Goal: Task Accomplishment & Management: Complete application form

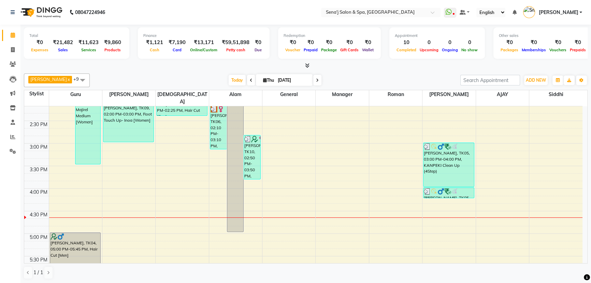
scroll to position [217, 0]
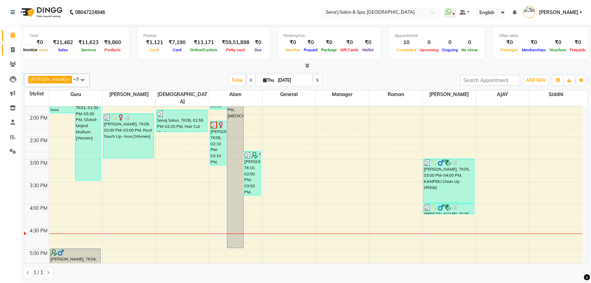
click at [14, 50] on icon at bounding box center [13, 49] width 4 height 5
select select "447"
select select "service"
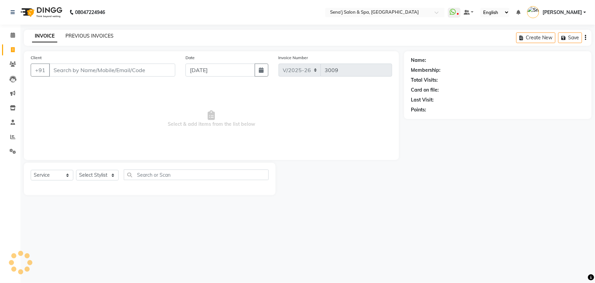
click at [102, 37] on link "PREVIOUS INVOICES" at bounding box center [90, 36] width 48 height 6
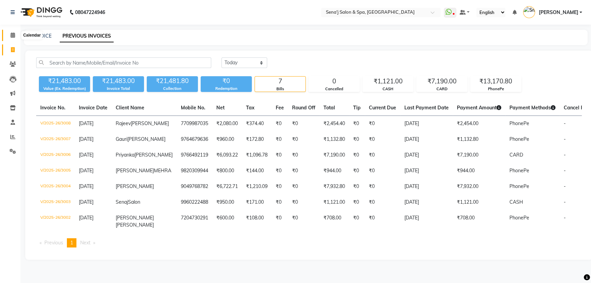
click at [12, 32] on icon at bounding box center [13, 34] width 4 height 5
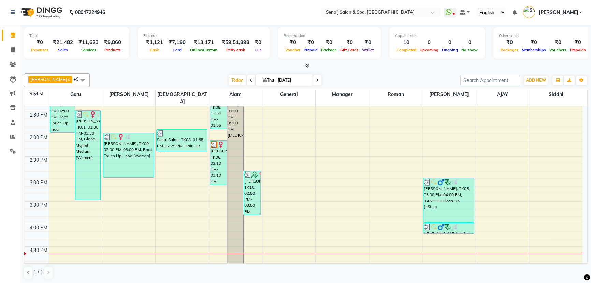
scroll to position [217, 0]
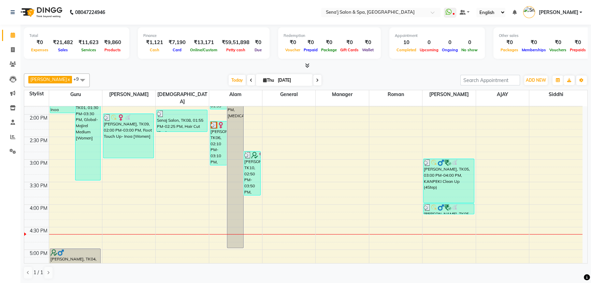
click at [316, 78] on icon at bounding box center [317, 80] width 3 height 4
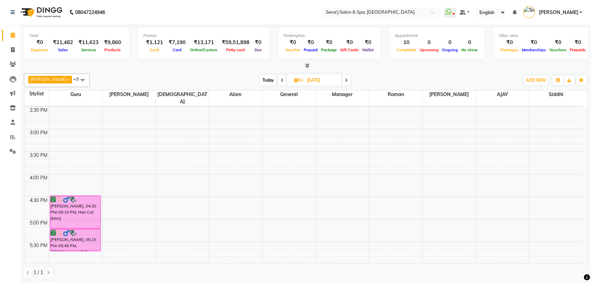
scroll to position [248, 0]
click at [281, 79] on icon at bounding box center [282, 80] width 3 height 4
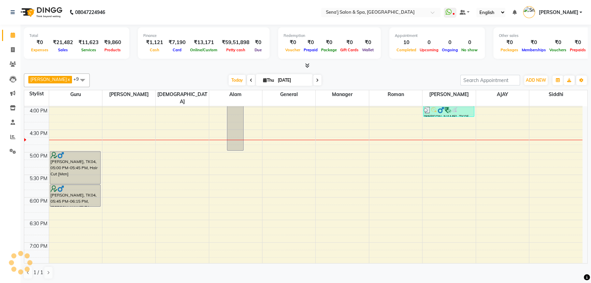
click at [276, 79] on input "[DATE]" at bounding box center [293, 80] width 34 height 10
click at [250, 78] on icon at bounding box center [251, 80] width 3 height 4
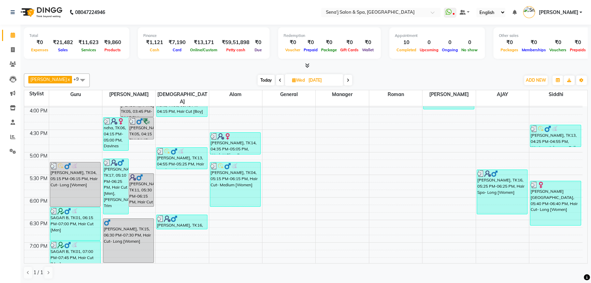
click at [276, 78] on span at bounding box center [280, 80] width 8 height 11
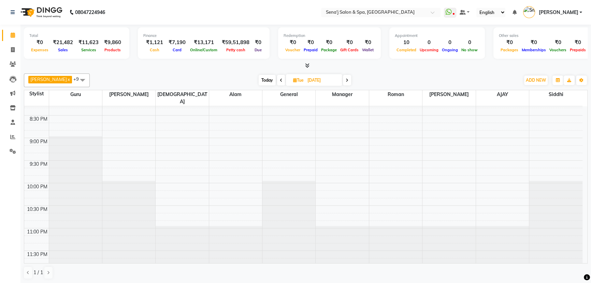
scroll to position [0, 0]
click at [343, 78] on span at bounding box center [347, 80] width 8 height 11
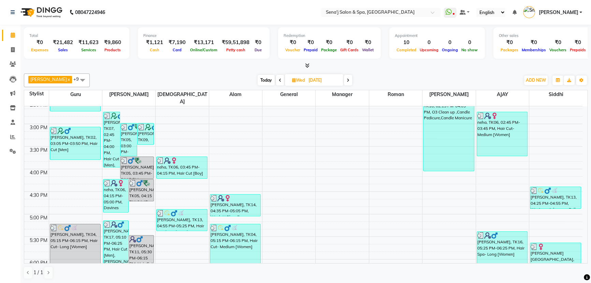
scroll to position [253, 0]
drag, startPoint x: 272, startPoint y: 78, endPoint x: 277, endPoint y: 78, distance: 4.4
click at [276, 78] on div "[DATE] [DATE]" at bounding box center [305, 80] width 96 height 10
click at [279, 78] on icon at bounding box center [280, 80] width 3 height 4
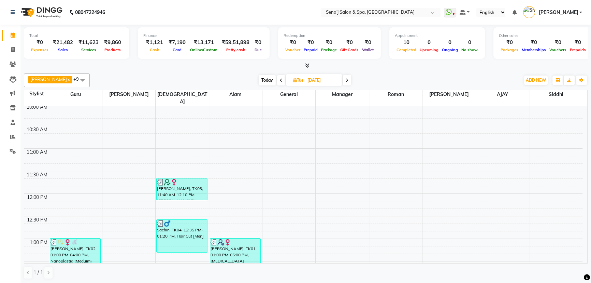
scroll to position [62, 0]
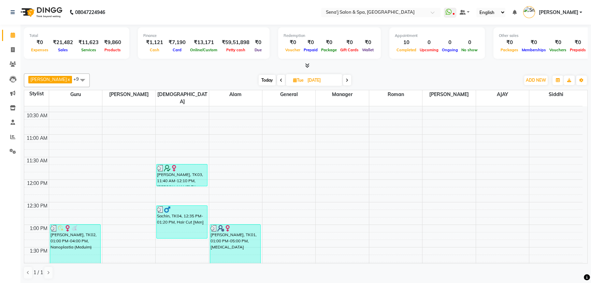
click at [346, 79] on icon at bounding box center [347, 80] width 3 height 4
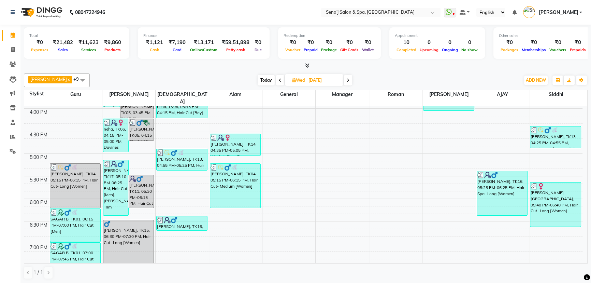
scroll to position [345, 0]
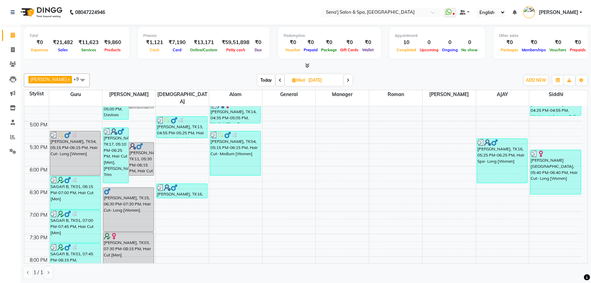
click at [347, 78] on icon at bounding box center [348, 80] width 3 height 4
type input "[DATE]"
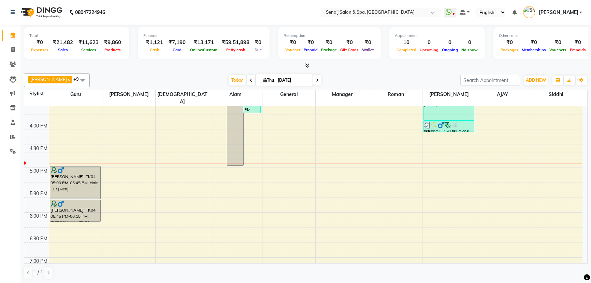
scroll to position [323, 0]
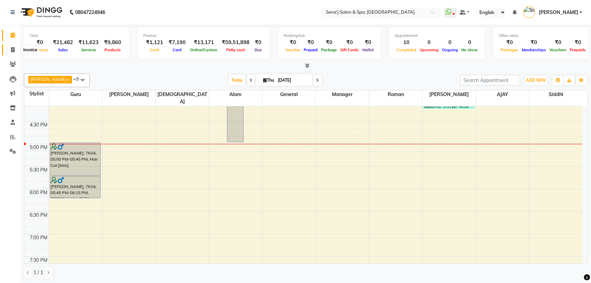
click at [15, 52] on span at bounding box center [13, 50] width 12 height 8
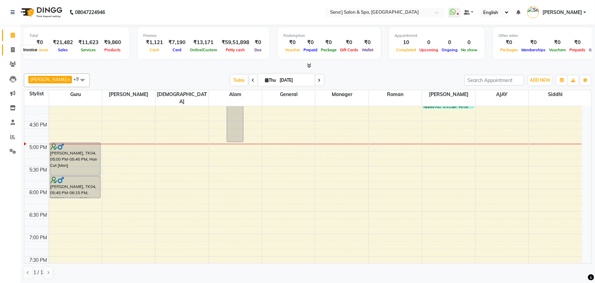
select select "447"
select select "service"
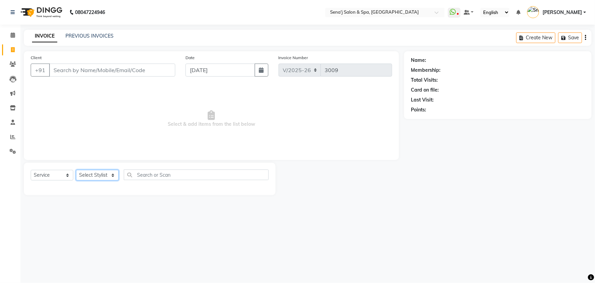
click at [117, 172] on select "Select Stylist [PERSON_NAME] [PERSON_NAME] [PERSON_NAME] [PERSON_NAME] General …" at bounding box center [97, 175] width 43 height 11
select select "30665"
click at [76, 170] on select "Select Stylist [PERSON_NAME] [PERSON_NAME] [PERSON_NAME] [PERSON_NAME] General …" at bounding box center [97, 175] width 43 height 11
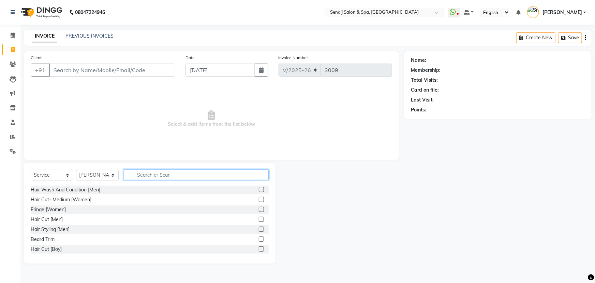
click at [130, 174] on input "text" at bounding box center [196, 174] width 145 height 11
type input "eye"
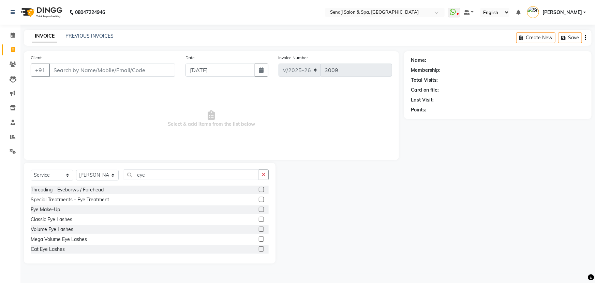
click at [259, 190] on label at bounding box center [261, 189] width 5 height 5
click at [259, 190] on input "checkbox" at bounding box center [261, 189] width 4 height 4
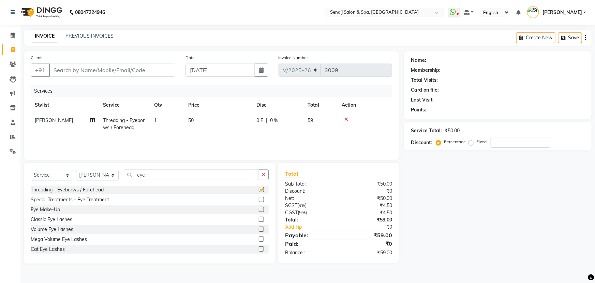
checkbox input "false"
click at [105, 67] on input "Client" at bounding box center [112, 69] width 126 height 13
type input "9"
type input "0"
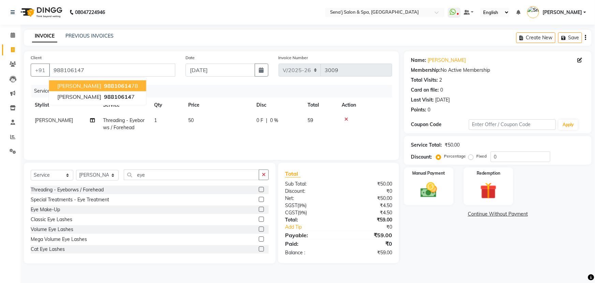
click at [142, 84] on button "[PERSON_NAME] 98810614 78" at bounding box center [97, 85] width 97 height 11
type input "9881061478"
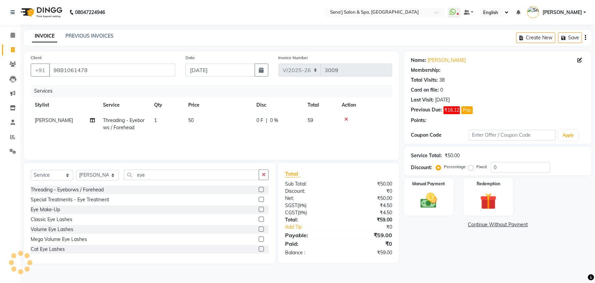
type input "20"
select select "1: Object"
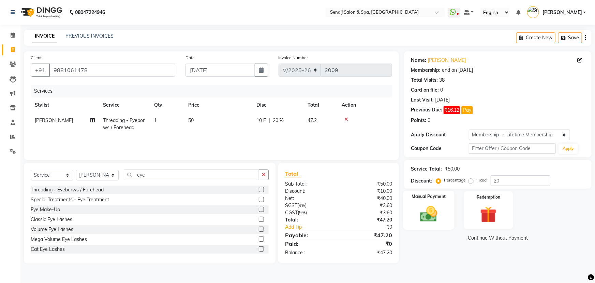
click at [437, 219] on img at bounding box center [429, 214] width 28 height 20
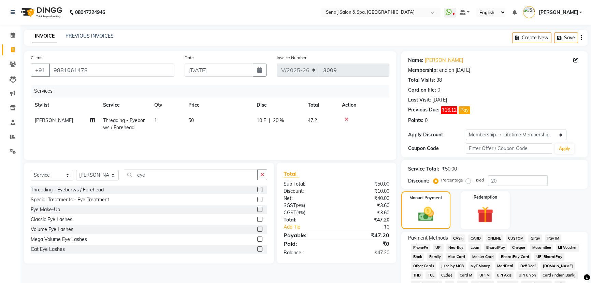
scroll to position [62, 0]
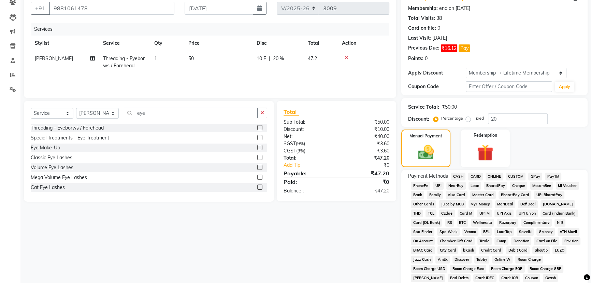
click at [457, 177] on span "CASH" at bounding box center [458, 176] width 15 height 8
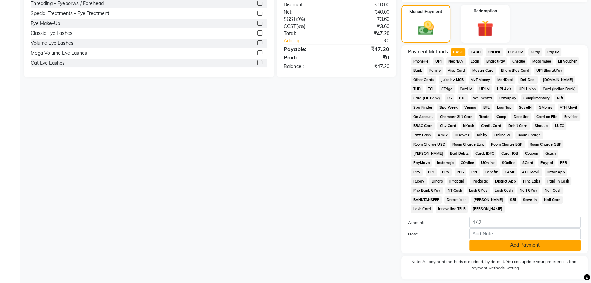
click at [534, 245] on button "Add Payment" at bounding box center [525, 245] width 112 height 11
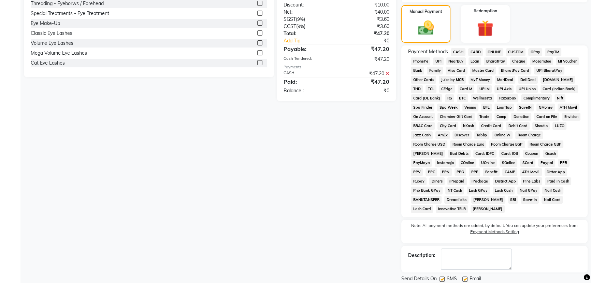
scroll to position [208, 0]
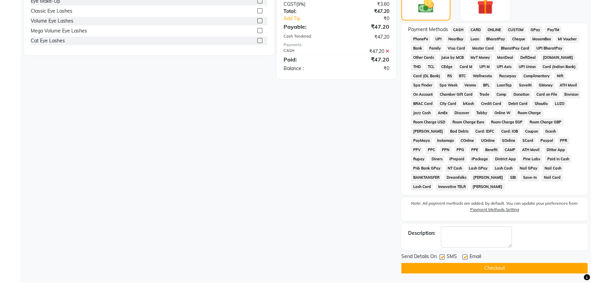
click at [463, 270] on button "Checkout" at bounding box center [494, 267] width 186 height 11
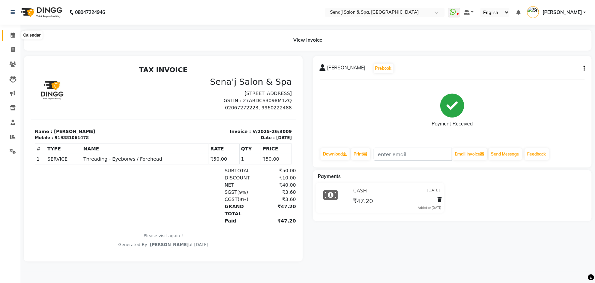
click at [13, 37] on icon at bounding box center [13, 34] width 4 height 5
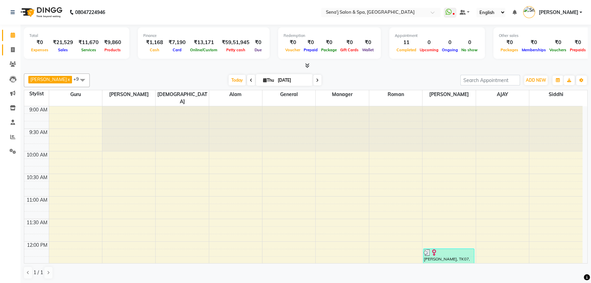
click at [12, 50] on icon at bounding box center [13, 49] width 4 height 5
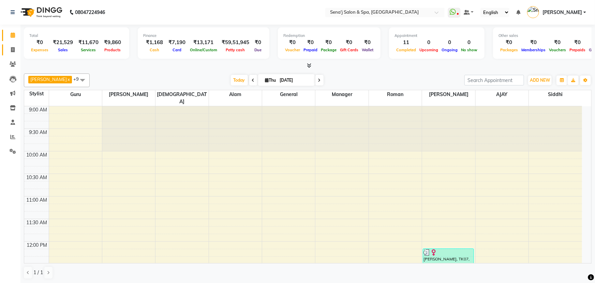
select select "447"
select select "service"
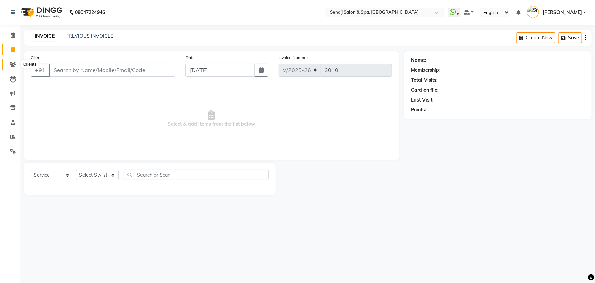
click at [12, 64] on icon at bounding box center [13, 63] width 6 height 5
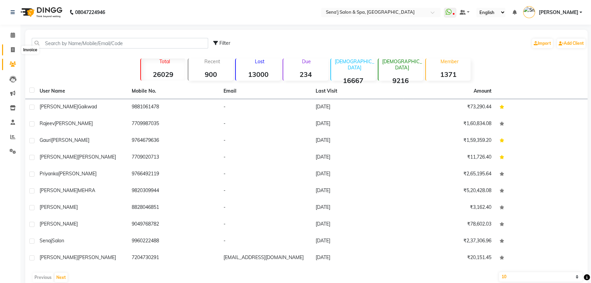
click at [12, 51] on icon at bounding box center [13, 49] width 4 height 5
select select "447"
select select "service"
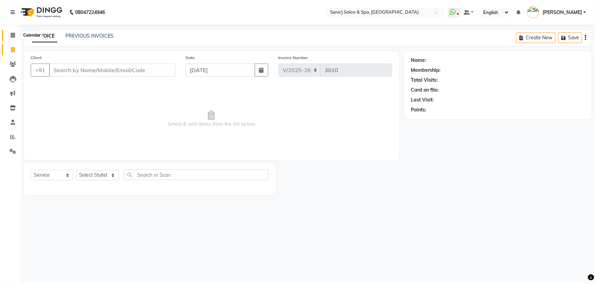
click at [12, 35] on icon at bounding box center [13, 34] width 4 height 5
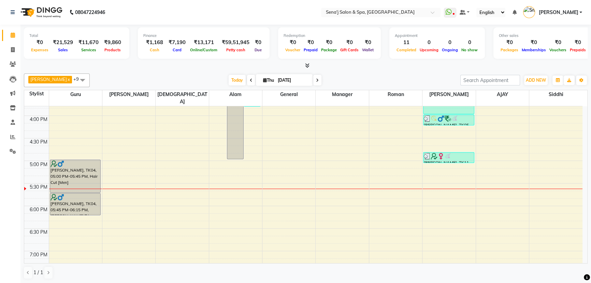
scroll to position [310, 0]
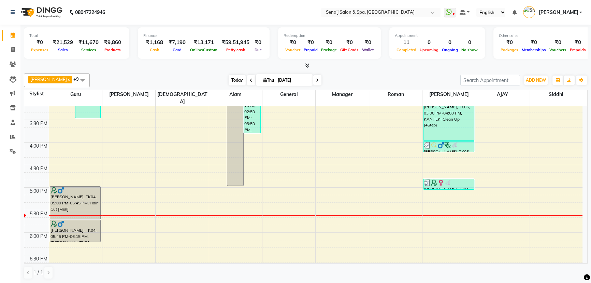
click at [229, 78] on span "Today" at bounding box center [237, 80] width 17 height 11
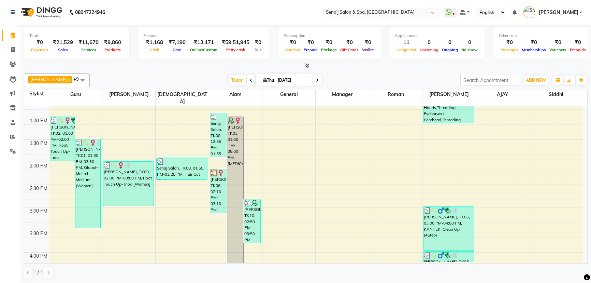
scroll to position [155, 0]
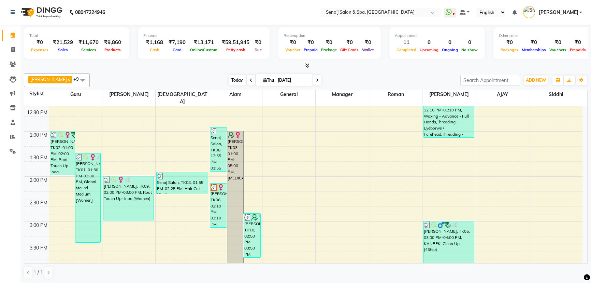
click at [229, 82] on span "Today" at bounding box center [237, 80] width 17 height 11
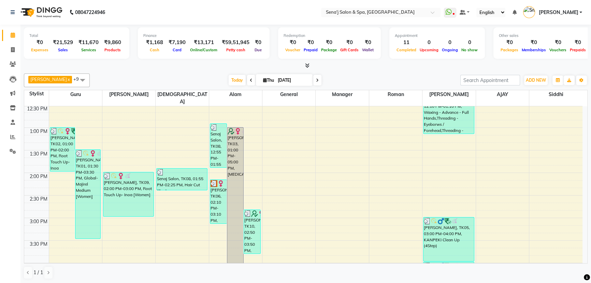
scroll to position [173, 0]
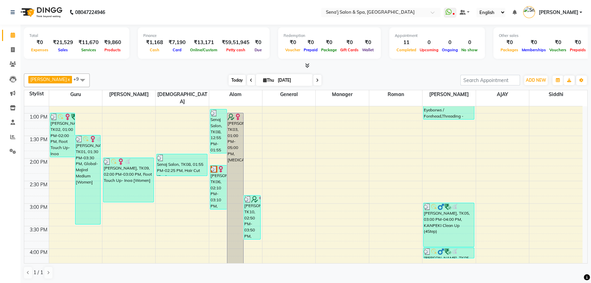
click at [229, 81] on span "Today" at bounding box center [237, 80] width 17 height 11
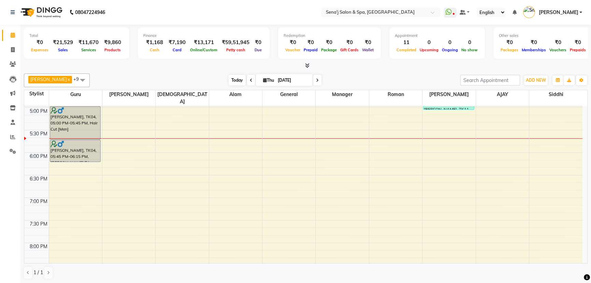
click at [229, 82] on span "Today" at bounding box center [237, 80] width 17 height 11
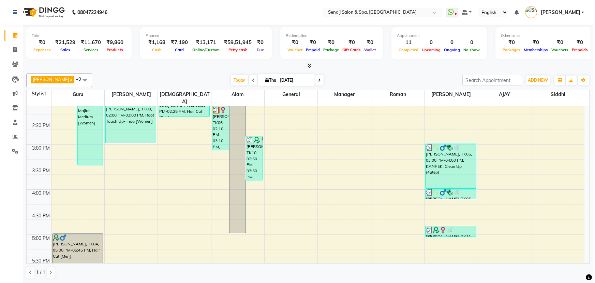
scroll to position [235, 0]
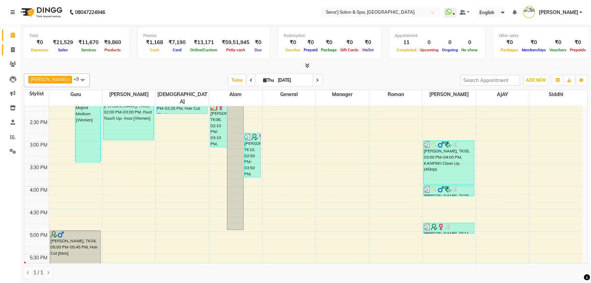
click at [13, 54] on link "Invoice" at bounding box center [10, 49] width 16 height 11
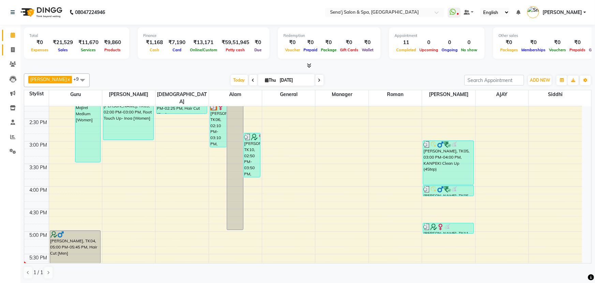
select select "447"
select select "service"
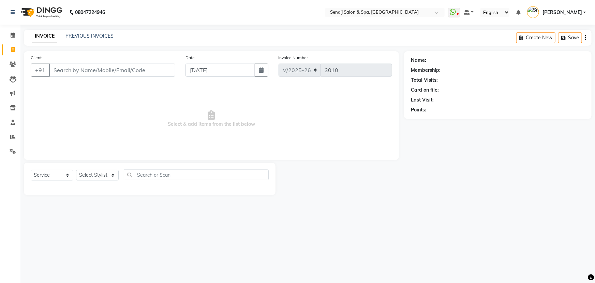
click at [72, 75] on input "Client" at bounding box center [112, 69] width 126 height 13
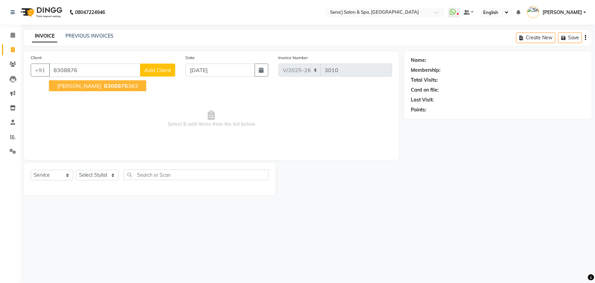
click at [65, 88] on span "[PERSON_NAME]" at bounding box center [79, 85] width 44 height 7
type input "8308876363"
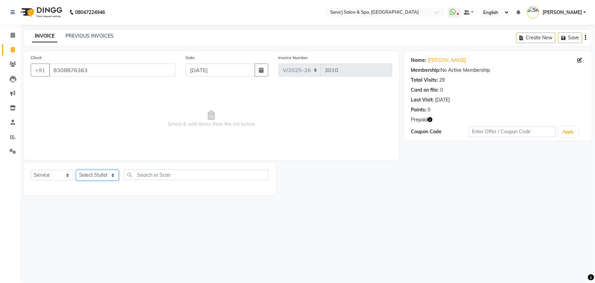
click at [92, 179] on select "Select Stylist [PERSON_NAME] [PERSON_NAME] [PERSON_NAME] [PERSON_NAME] General …" at bounding box center [97, 175] width 43 height 11
select select "12648"
click at [76, 170] on select "Select Stylist [PERSON_NAME] [PERSON_NAME] [PERSON_NAME] [PERSON_NAME] General …" at bounding box center [97, 175] width 43 height 11
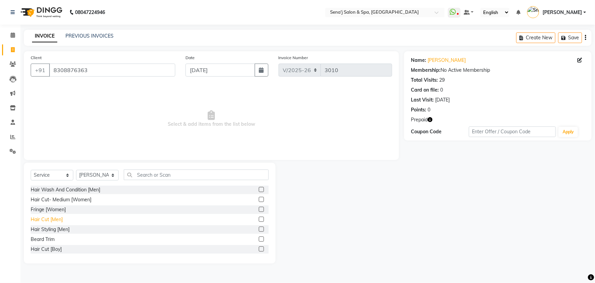
click at [55, 218] on div "Hair Cut [Men]" at bounding box center [47, 219] width 32 height 7
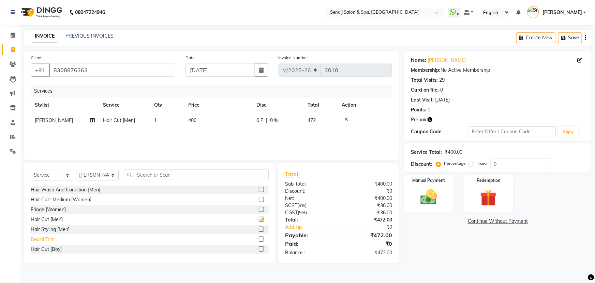
checkbox input "false"
click at [40, 246] on div "Hair Cut [Boy]" at bounding box center [46, 248] width 31 height 7
checkbox input "false"
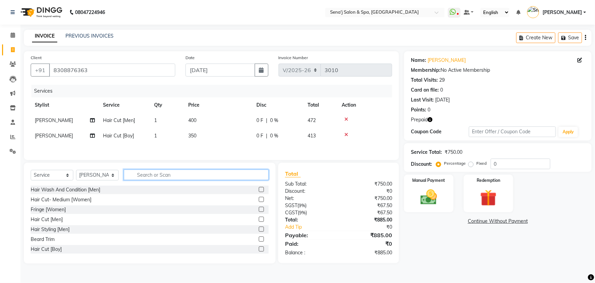
click at [136, 176] on input "text" at bounding box center [196, 174] width 145 height 11
type input "color"
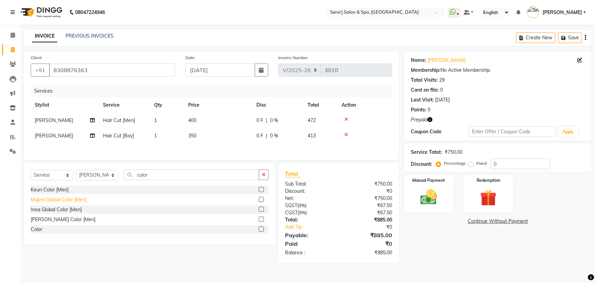
click at [46, 203] on div "Majirel Global Color [Men]" at bounding box center [59, 199] width 56 height 7
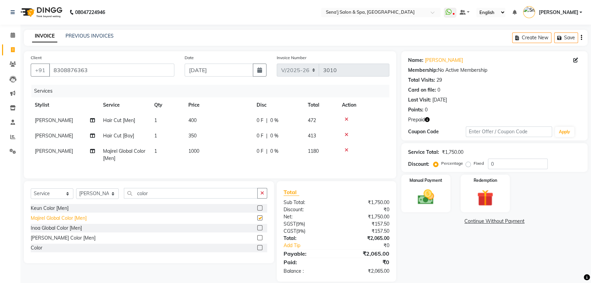
checkbox input "false"
click at [195, 136] on span "350" at bounding box center [192, 135] width 8 height 6
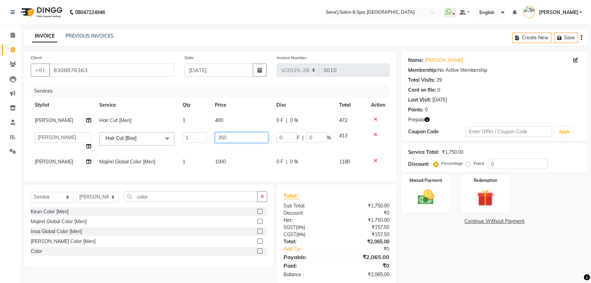
click at [222, 136] on input "350" at bounding box center [241, 137] width 53 height 11
type input "300"
click at [462, 268] on div "Name: [PERSON_NAME] Membership: No Active Membership Total Visits: 29 Card on f…" at bounding box center [496, 167] width 191 height 233
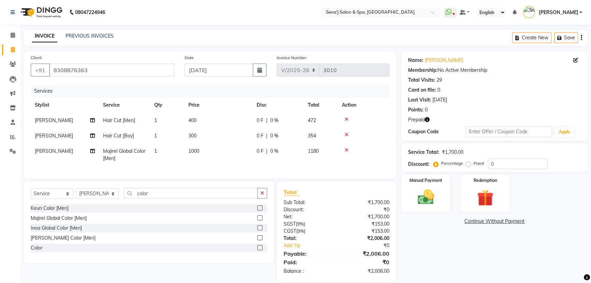
scroll to position [14, 0]
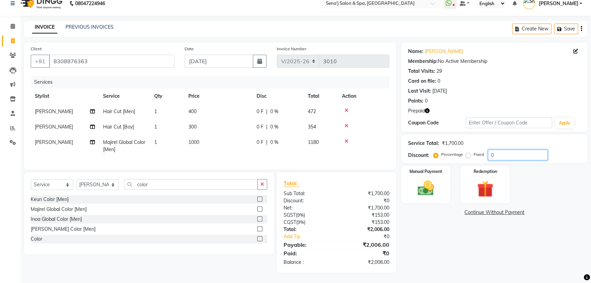
click at [488, 150] on input "0" at bounding box center [518, 154] width 60 height 11
type input "20"
click at [454, 230] on div "Name: [PERSON_NAME] Membership: No Active Membership Total Visits: 29 Card on f…" at bounding box center [496, 157] width 191 height 230
click at [418, 189] on img at bounding box center [426, 187] width 28 height 19
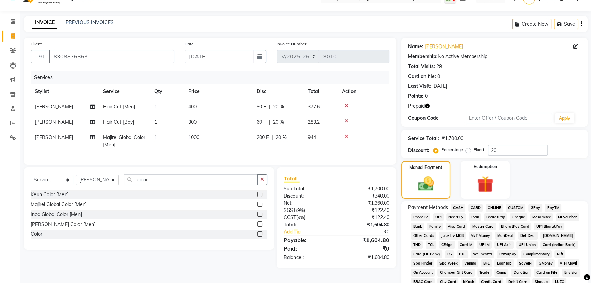
click at [423, 216] on span "PhonePe" at bounding box center [420, 217] width 19 height 8
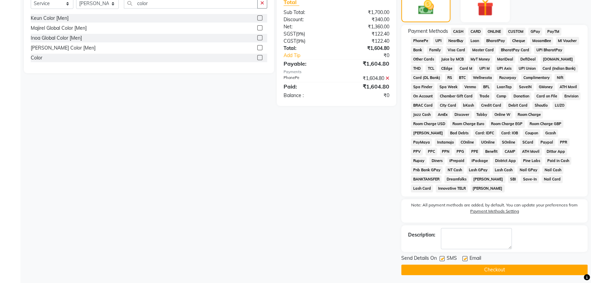
scroll to position [191, 0]
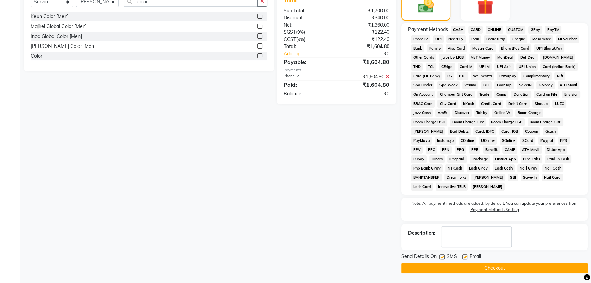
click at [444, 256] on label at bounding box center [442, 256] width 5 height 5
click at [444, 256] on input "checkbox" at bounding box center [442, 257] width 4 height 4
checkbox input "false"
click at [465, 256] on label at bounding box center [464, 256] width 5 height 5
click at [465, 256] on input "checkbox" at bounding box center [464, 257] width 4 height 4
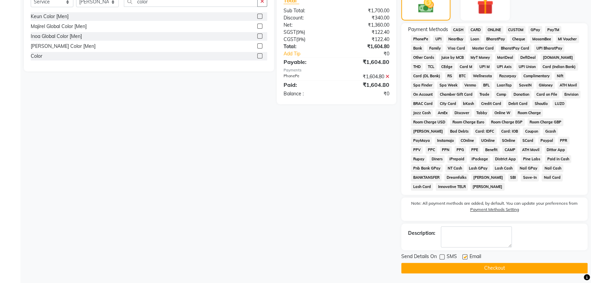
checkbox input "false"
click at [498, 268] on button "Checkout" at bounding box center [494, 267] width 186 height 11
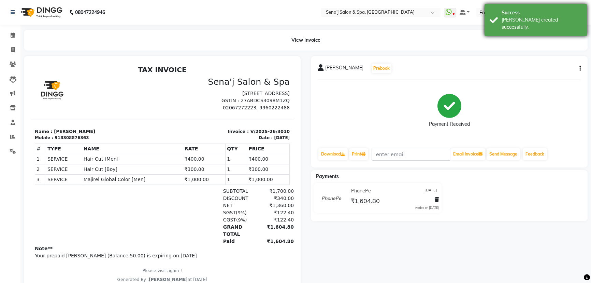
click at [506, 16] on div "Success" at bounding box center [542, 12] width 80 height 7
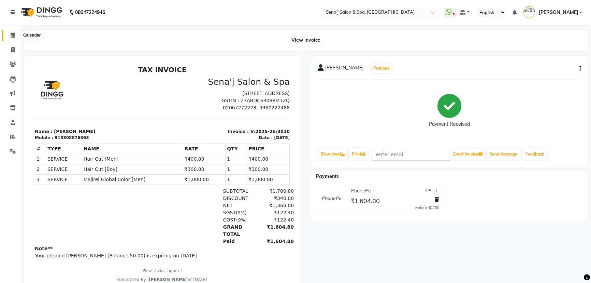
drag, startPoint x: 8, startPoint y: 32, endPoint x: 18, endPoint y: 34, distance: 10.1
click at [8, 32] on span at bounding box center [13, 35] width 12 height 8
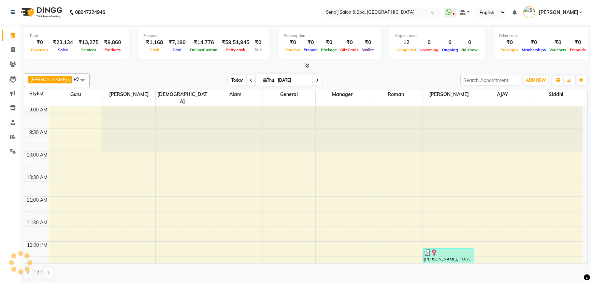
click at [229, 81] on span "Today" at bounding box center [237, 80] width 17 height 11
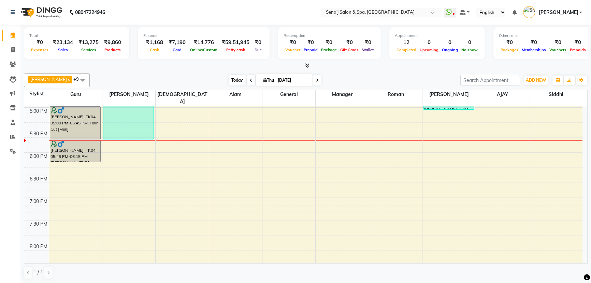
click at [229, 78] on span "Today" at bounding box center [237, 80] width 17 height 11
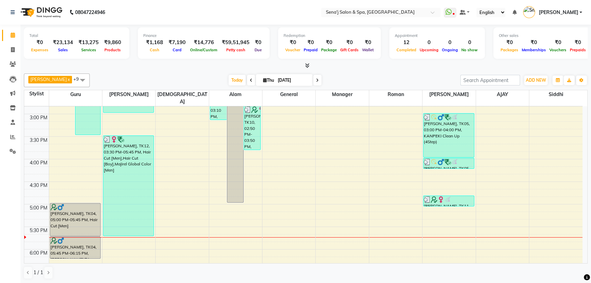
scroll to position [266, 0]
